Goal: Task Accomplishment & Management: Manage account settings

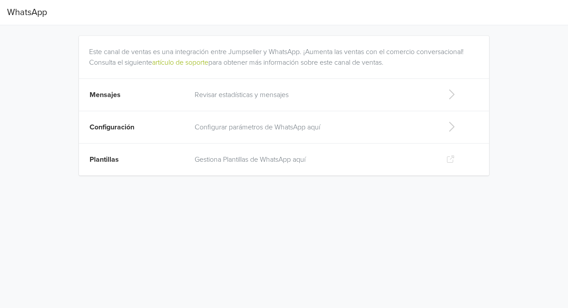
click at [281, 92] on p "Revisar estadísticas y mensajes" at bounding box center [313, 95] width 237 height 11
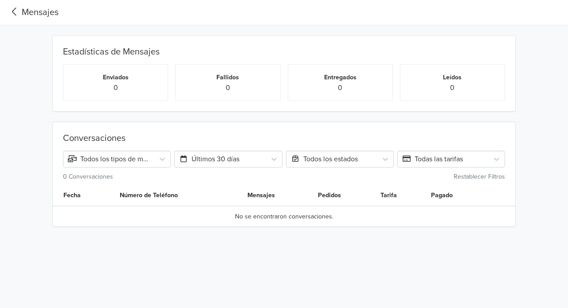
click at [19, 11] on icon at bounding box center [14, 12] width 15 height 12
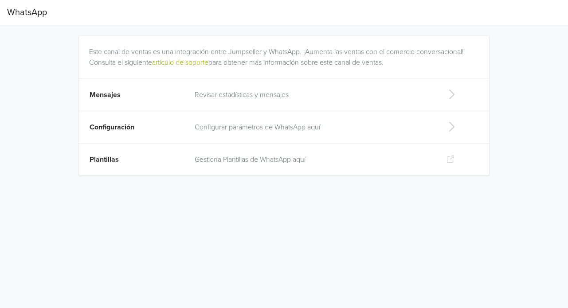
click at [106, 130] on span "Configuración" at bounding box center [112, 127] width 45 height 9
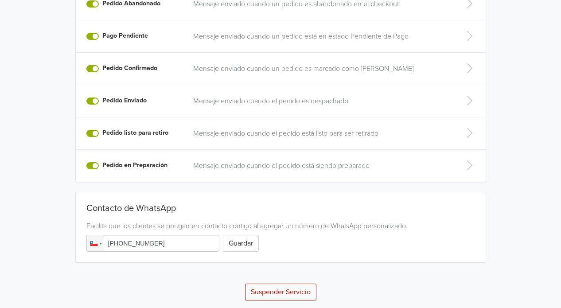
scroll to position [231, 0]
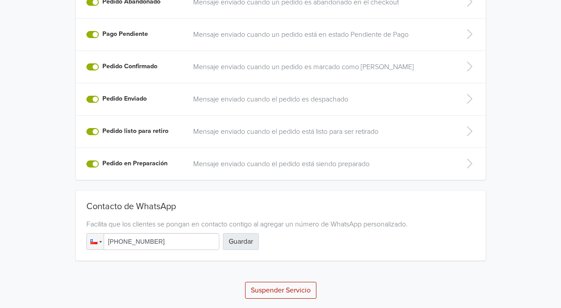
click at [244, 240] on button "Guardar" at bounding box center [241, 241] width 36 height 17
